Goal: Communication & Community: Answer question/provide support

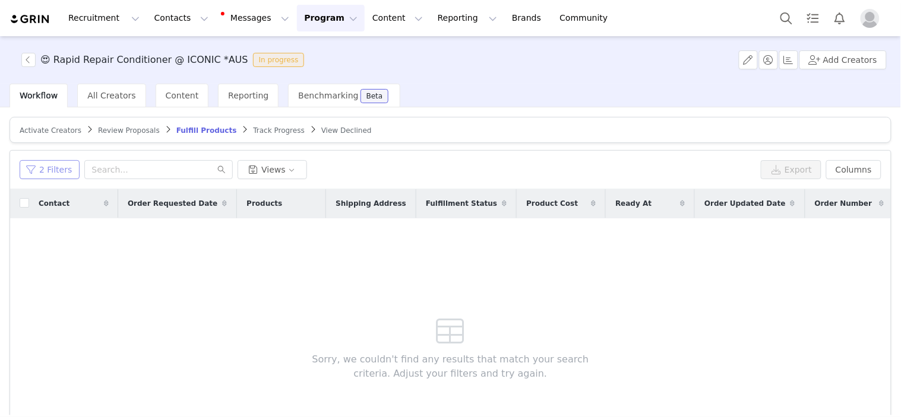
click at [58, 162] on button "2 Filters" at bounding box center [50, 169] width 60 height 19
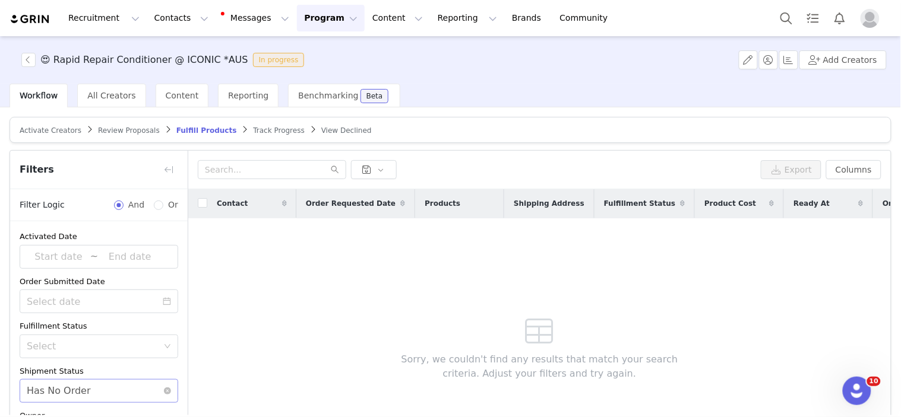
click at [101, 394] on div "Select Has No Order" at bounding box center [95, 391] width 137 height 23
click at [324, 300] on div "Contact Order Requested Date Products Shipping Address Fulfillment Status Produ…" at bounding box center [539, 330] width 702 height 283
click at [253, 127] on span "Track Progress" at bounding box center [278, 130] width 51 height 8
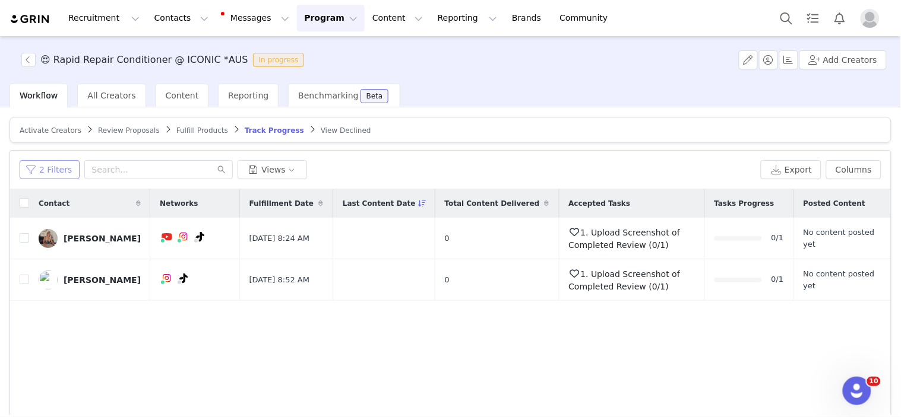
click at [52, 173] on button "2 Filters" at bounding box center [50, 169] width 60 height 19
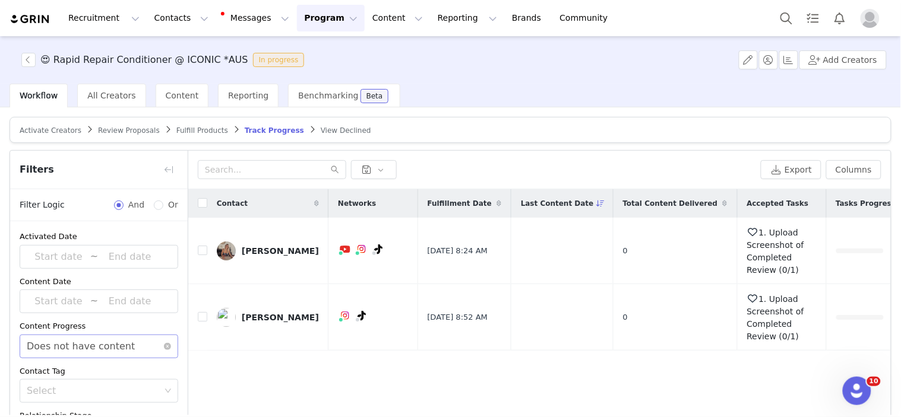
click at [85, 348] on div "Does not have content" at bounding box center [81, 346] width 108 height 23
click at [76, 365] on li "Has content" at bounding box center [94, 372] width 148 height 19
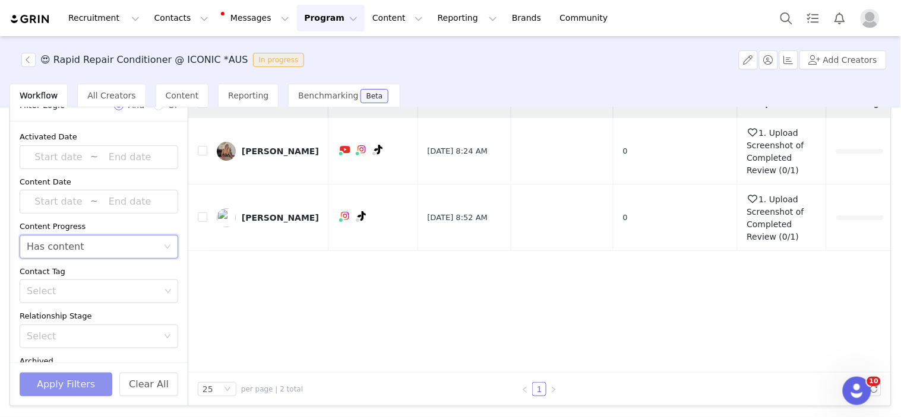
click at [75, 395] on button "Apply Filters" at bounding box center [66, 385] width 93 height 24
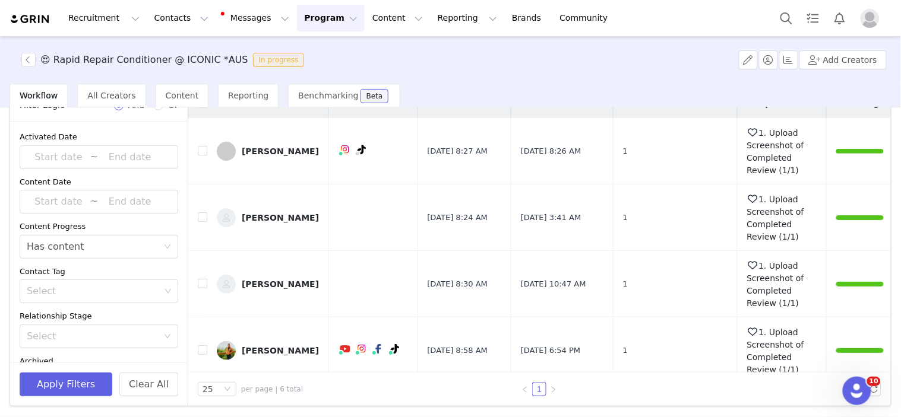
click at [74, 221] on div "Content Progress" at bounding box center [99, 227] width 158 height 12
click at [71, 241] on div "Has content" at bounding box center [56, 247] width 58 height 23
click at [64, 303] on div "Activated Date ~ Content Date ~ Content Progress Select Has content Contact Tag…" at bounding box center [98, 262] width 177 height 281
click at [76, 293] on div "Select" at bounding box center [94, 292] width 134 height 12
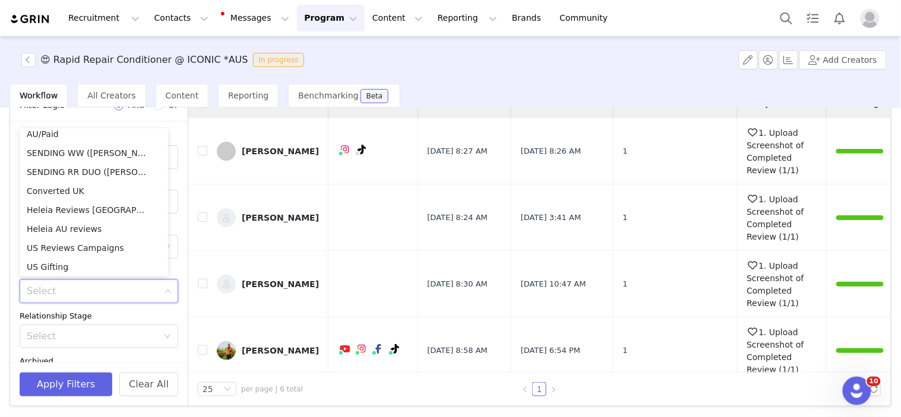
click at [139, 318] on div "Relationship Stage" at bounding box center [99, 316] width 158 height 12
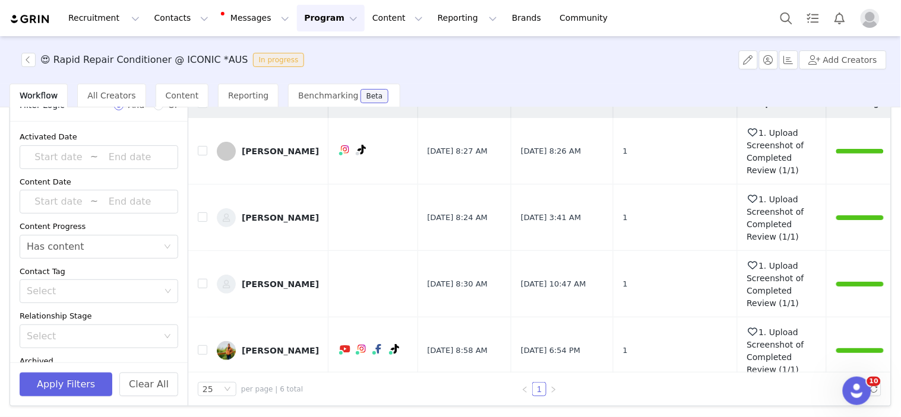
scroll to position [2, 0]
click at [85, 252] on div "Select Has content" at bounding box center [95, 247] width 137 height 23
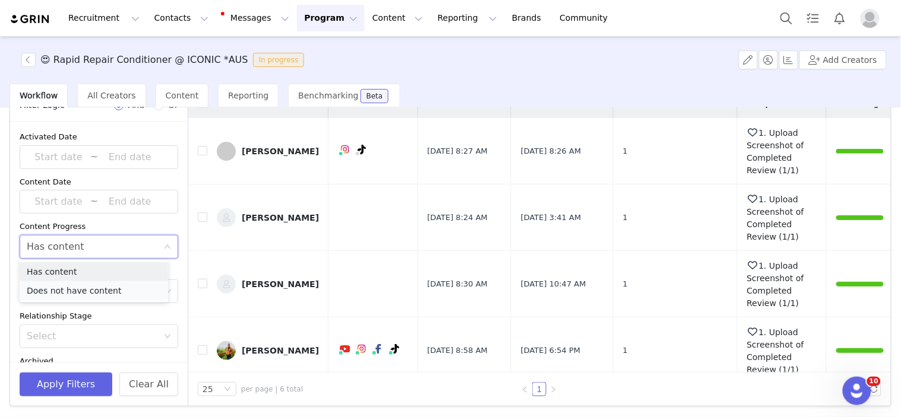
click at [72, 292] on li "Does not have content" at bounding box center [94, 290] width 148 height 19
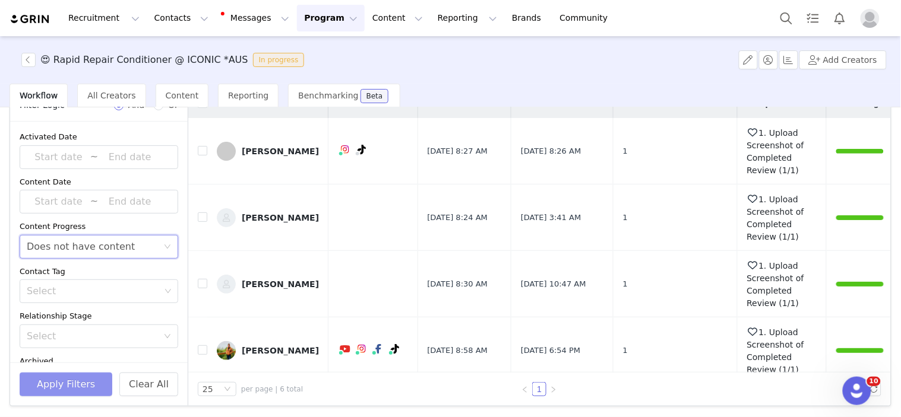
click at [56, 381] on button "Apply Filters" at bounding box center [66, 385] width 93 height 24
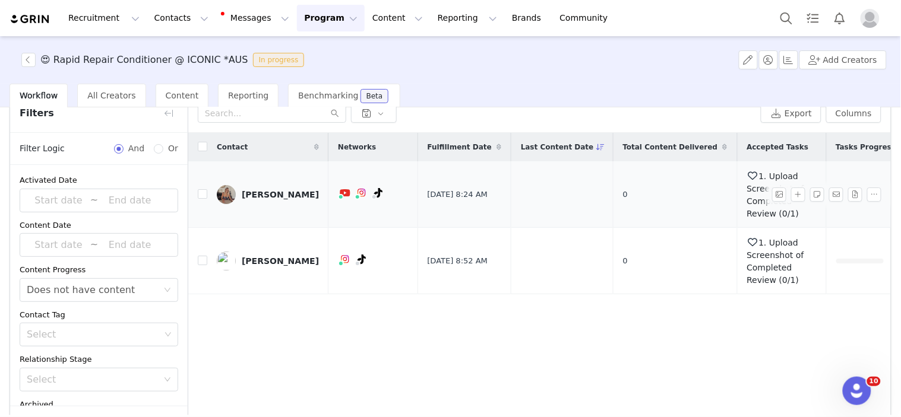
scroll to position [34, 0]
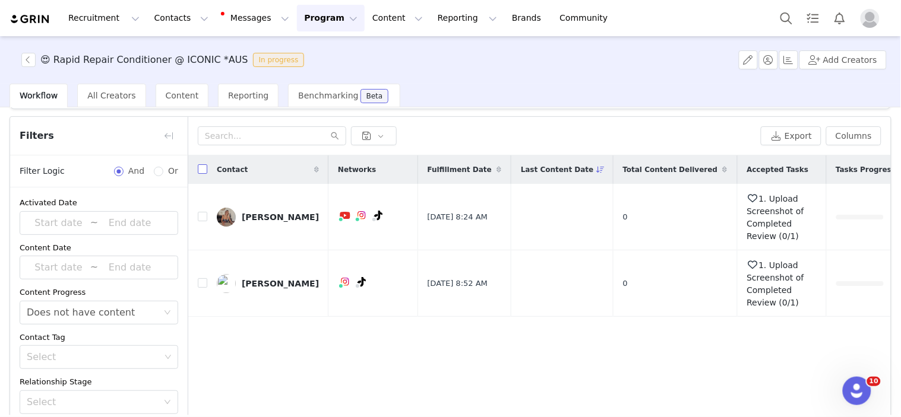
click at [205, 167] on input "checkbox" at bounding box center [202, 168] width 9 height 9
checkbox input "true"
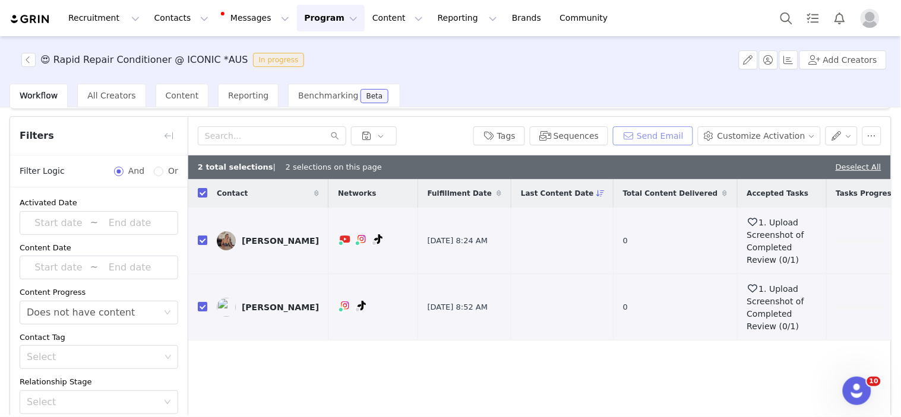
click at [657, 140] on button "Send Email" at bounding box center [653, 135] width 80 height 19
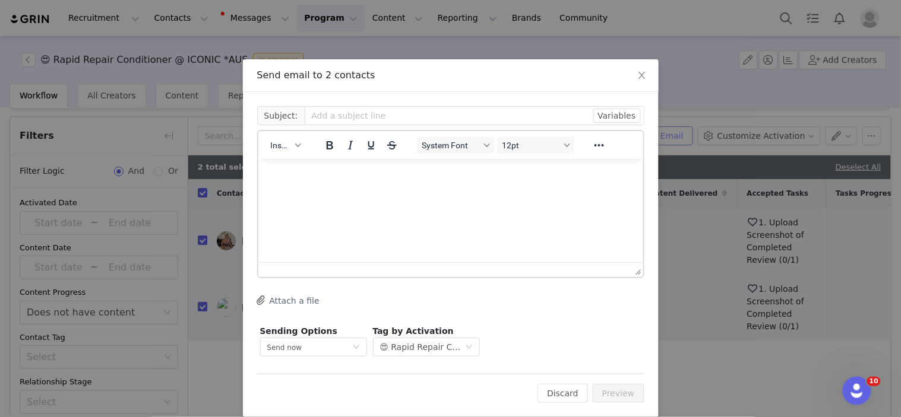
scroll to position [0, 0]
click at [265, 147] on button "Insert" at bounding box center [284, 145] width 39 height 17
click at [274, 167] on div "Insert Template" at bounding box center [323, 165] width 107 height 14
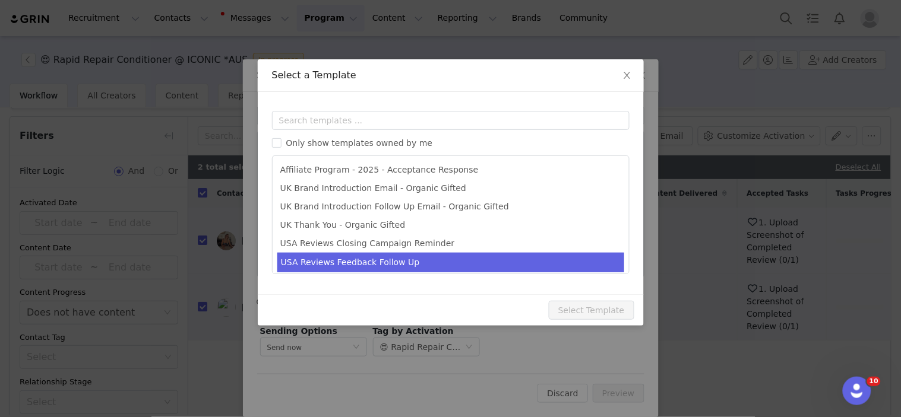
click at [338, 257] on li "USA Reviews Feedback Follow Up" at bounding box center [450, 263] width 347 height 20
type input "Your BondiBoost Feedback is Due ✨"
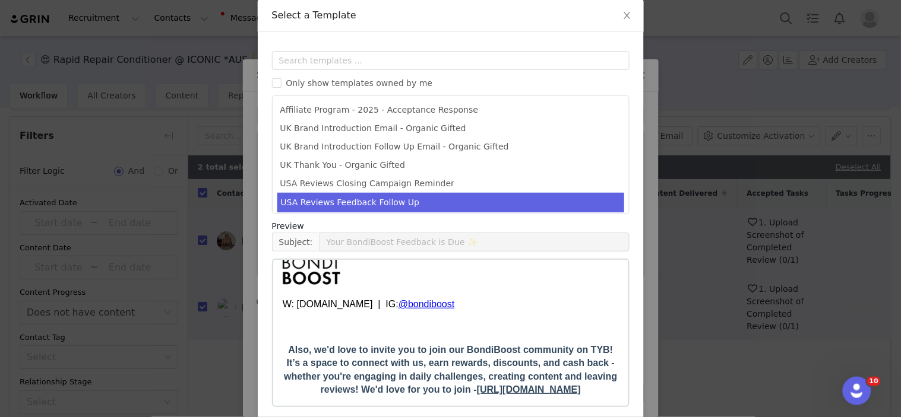
scroll to position [109, 0]
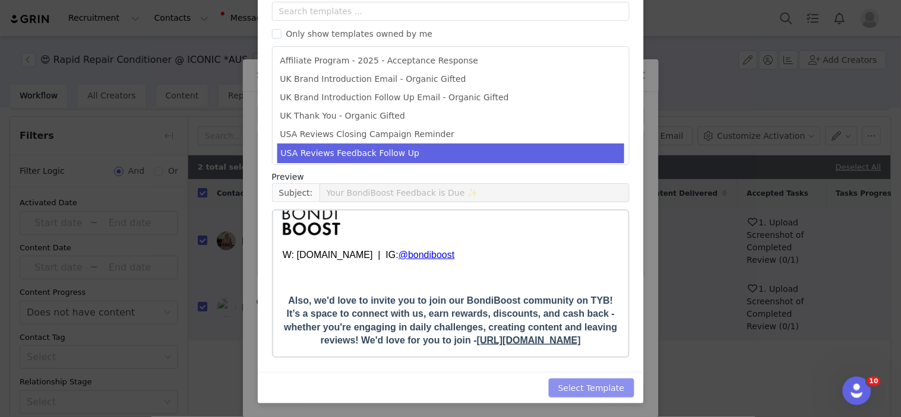
click at [600, 384] on button "Select Template" at bounding box center [591, 388] width 85 height 19
type input "Your BondiBoost Feedback is Due ✨"
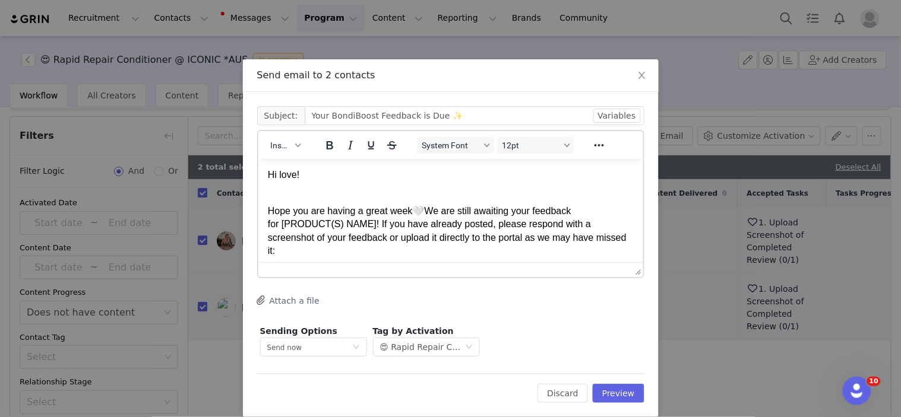
scroll to position [0, 0]
click at [355, 222] on span "We are still awaiting your feedback for [PRODUCT(S) NAME]! If you have already …" at bounding box center [446, 230] width 359 height 50
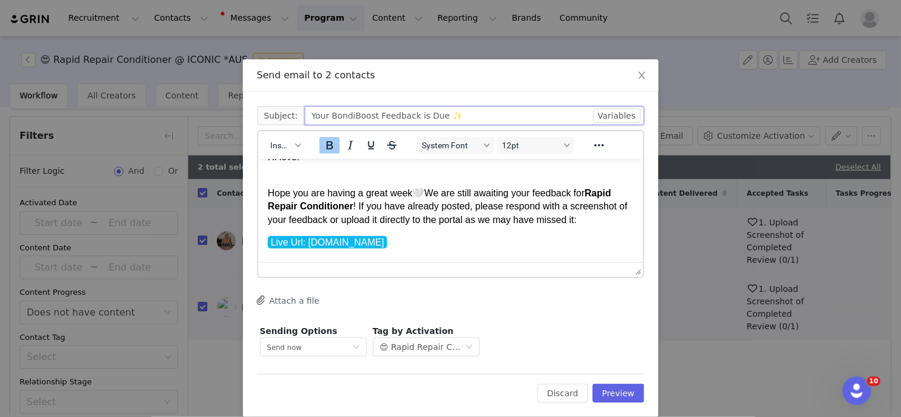
click at [427, 110] on input "Your BondiBoost Feedback is Due ✨" at bounding box center [475, 115] width 340 height 19
paste input "Rapid Repair Conditioner"
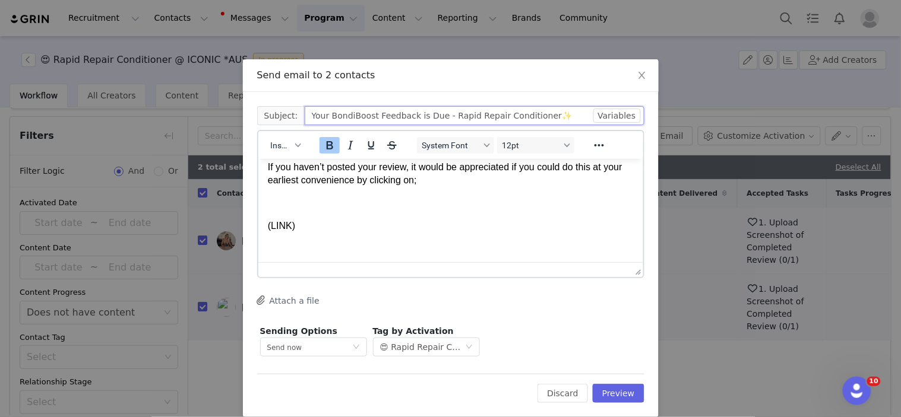
scroll to position [150, 0]
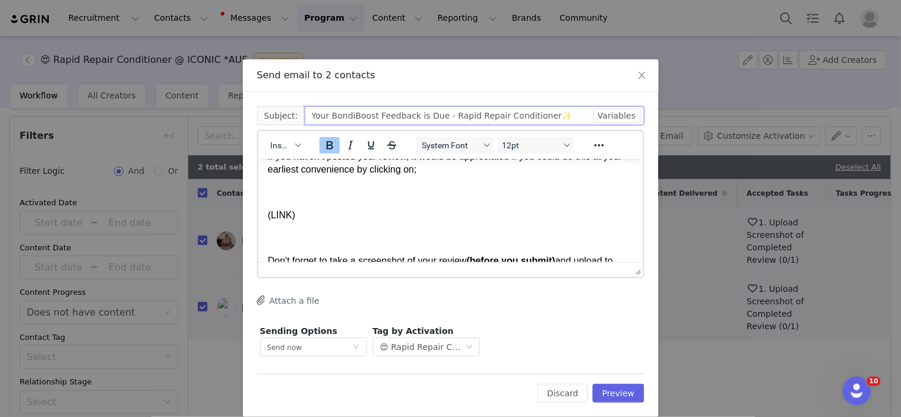
type input "Your BondiBoost Feedback is Due - Rapid Repair Conditioner✨"
drag, startPoint x: 312, startPoint y: 213, endPoint x: 496, endPoint y: 373, distance: 244.0
click at [258, 201] on html "Hi love! Hope you are having a great week 🤍 We are still awaiting your feedback…" at bounding box center [450, 290] width 385 height 562
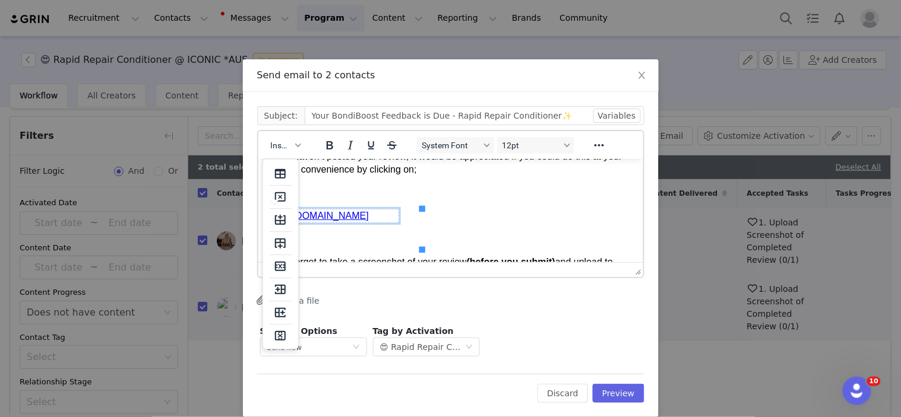
click at [324, 220] on link "https://www.theiconic.com.au/rapid-repair-bond-builder-conditioner-300ml-247077…" at bounding box center [318, 215] width 100 height 10
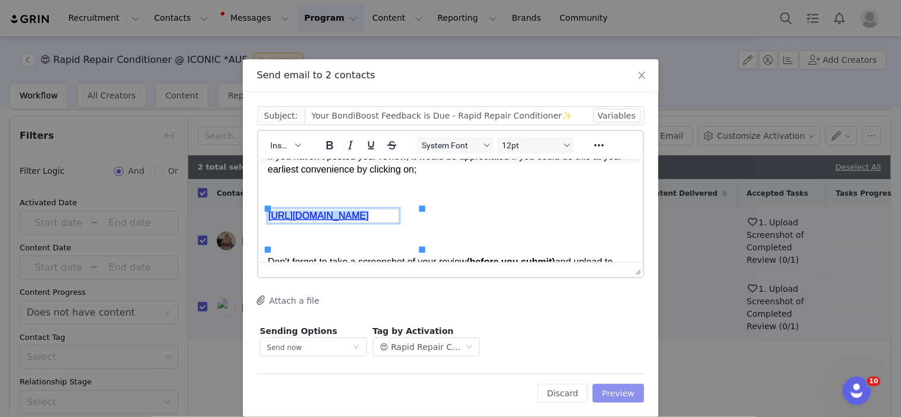
click at [600, 389] on button "Preview" at bounding box center [618, 393] width 52 height 19
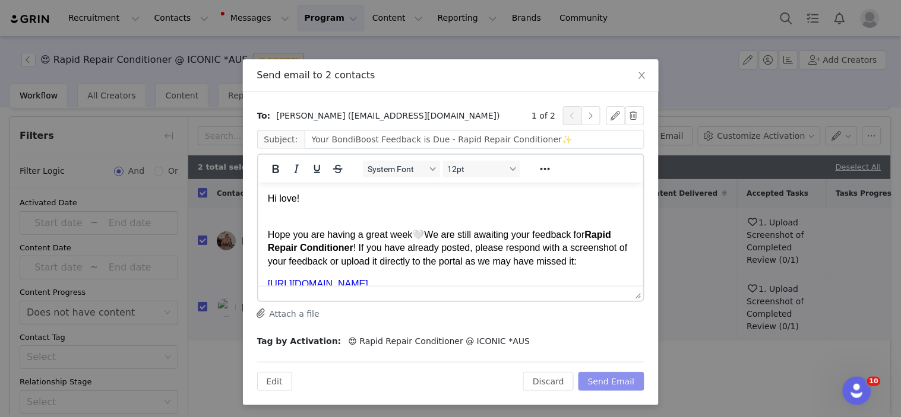
scroll to position [0, 0]
click at [601, 388] on button "Send Email" at bounding box center [611, 381] width 66 height 19
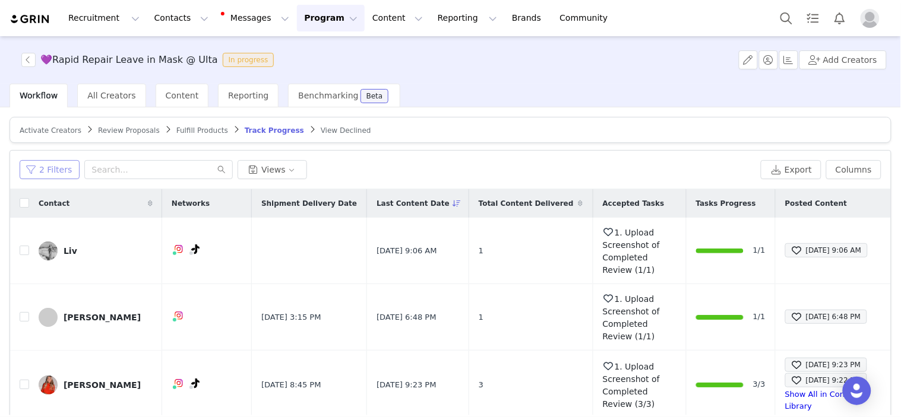
click at [33, 173] on button "2 Filters" at bounding box center [50, 169] width 60 height 19
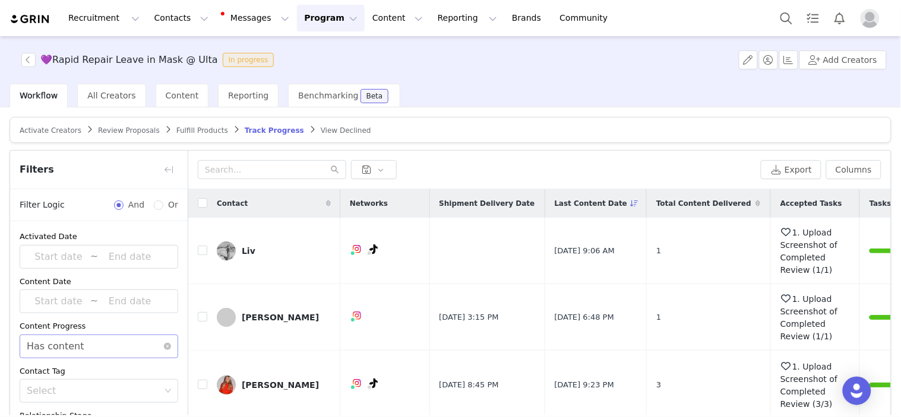
click at [74, 342] on div "Has content" at bounding box center [56, 346] width 58 height 23
click at [61, 388] on li "Does not have content" at bounding box center [94, 391] width 148 height 19
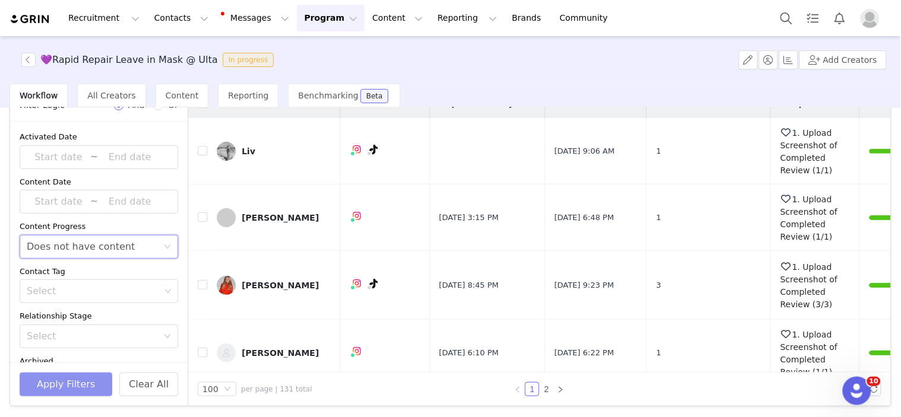
click at [76, 386] on button "Apply Filters" at bounding box center [66, 385] width 93 height 24
